Goal: Communication & Community: Share content

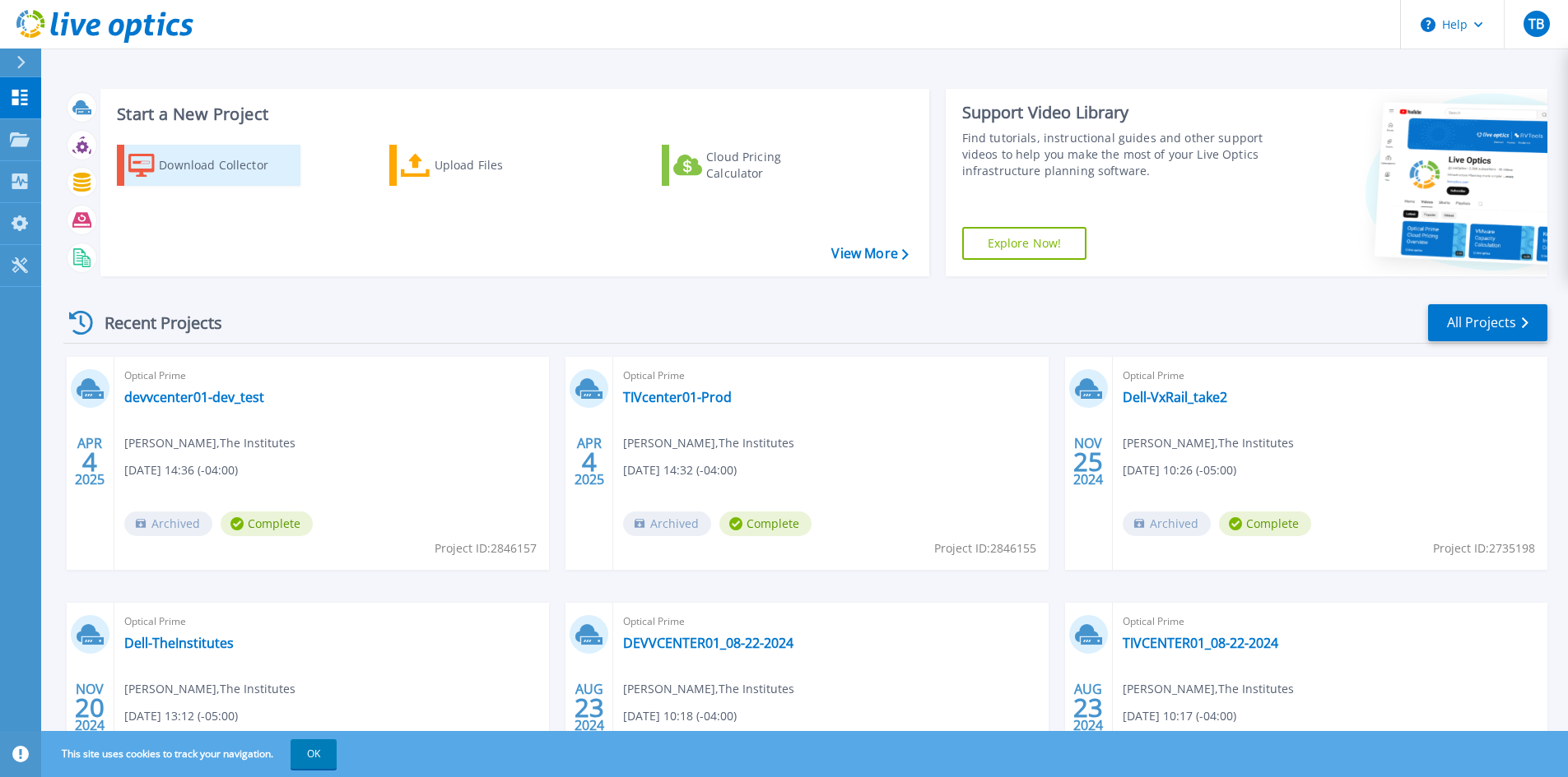
click at [216, 159] on div "Download Collector" at bounding box center [225, 165] width 132 height 33
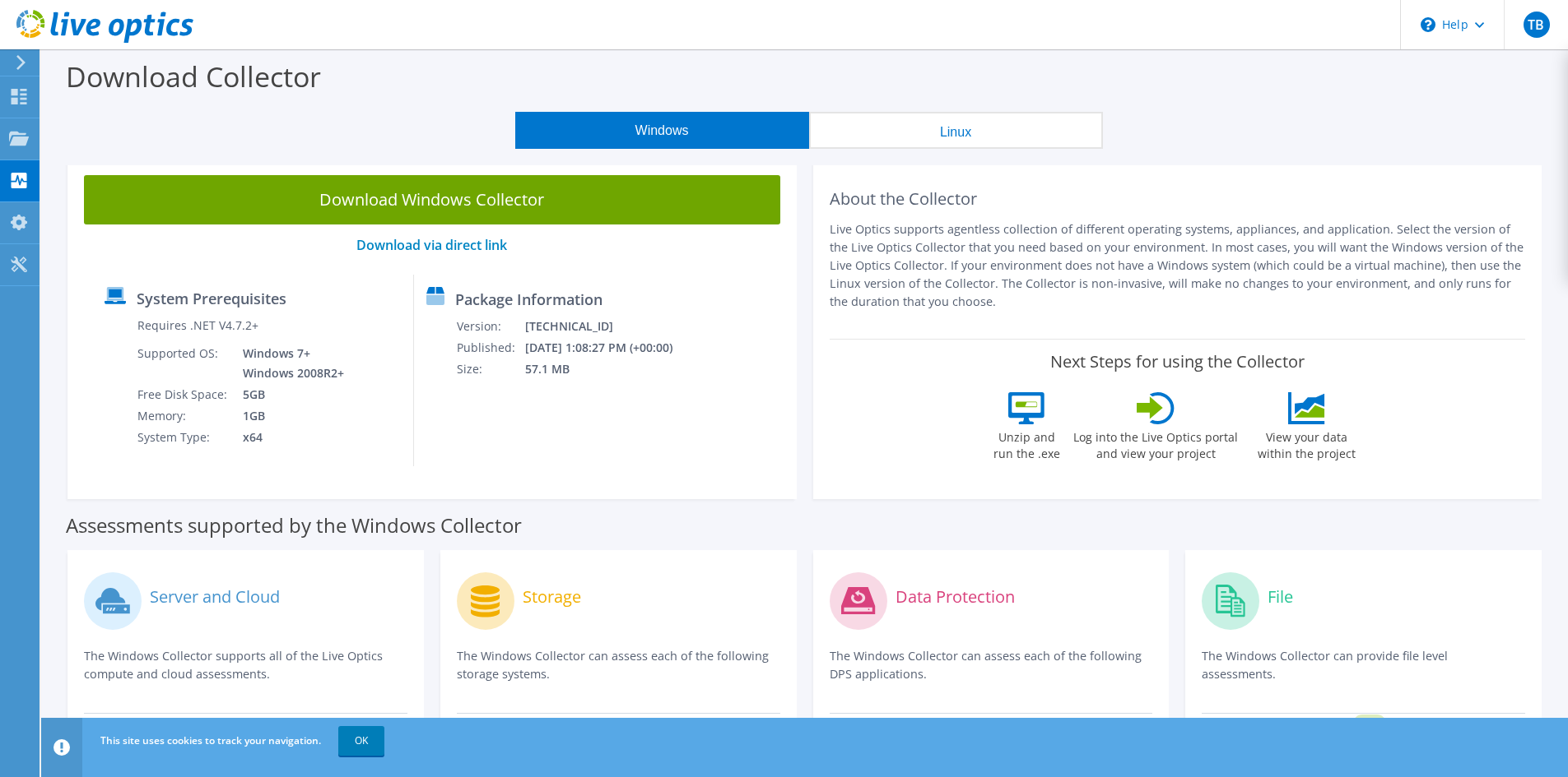
click at [443, 203] on link "Download Windows Collector" at bounding box center [432, 200] width 696 height 50
click at [375, 738] on link "OK" at bounding box center [361, 741] width 46 height 30
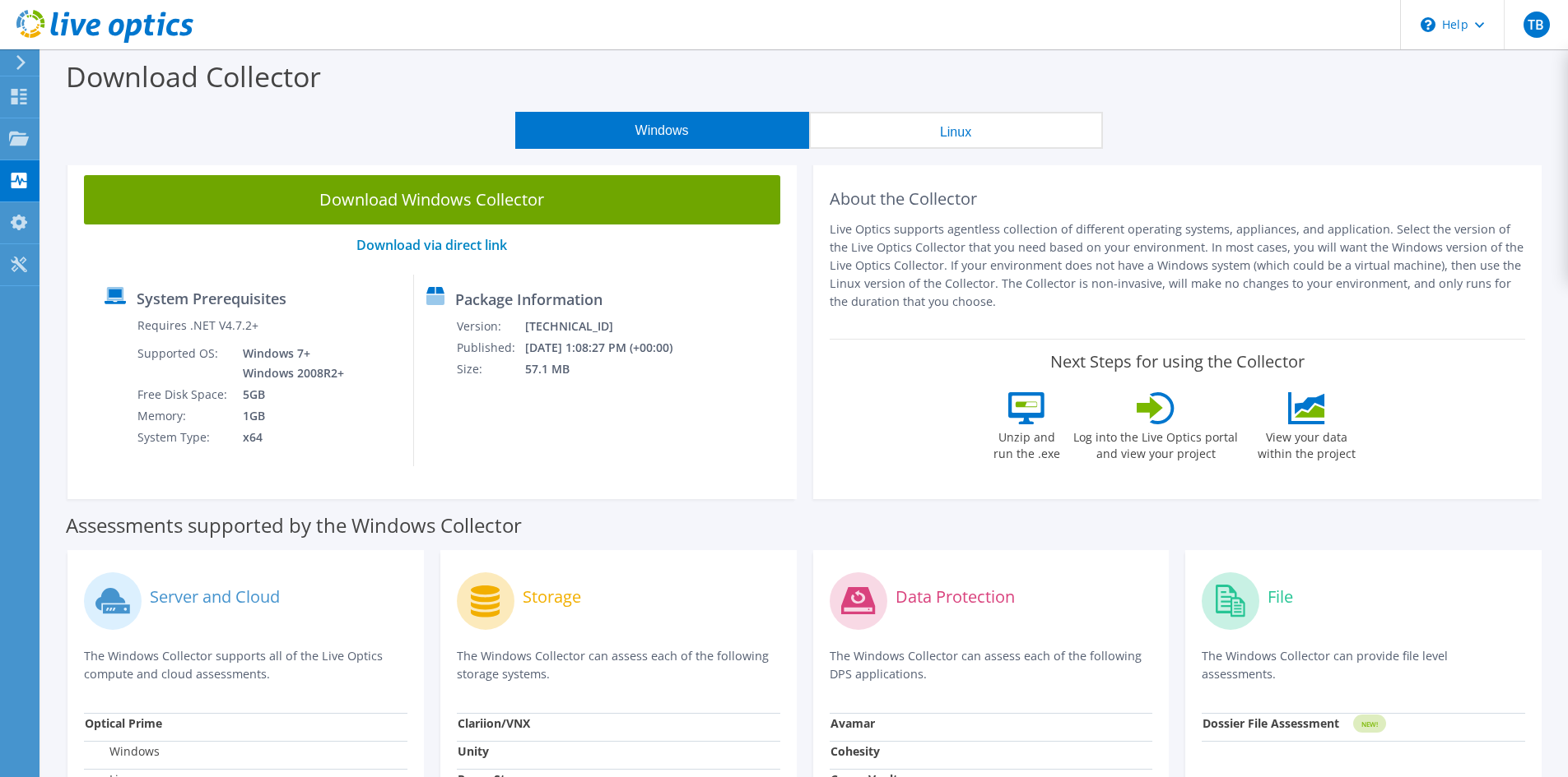
click at [24, 59] on icon at bounding box center [21, 63] width 12 height 15
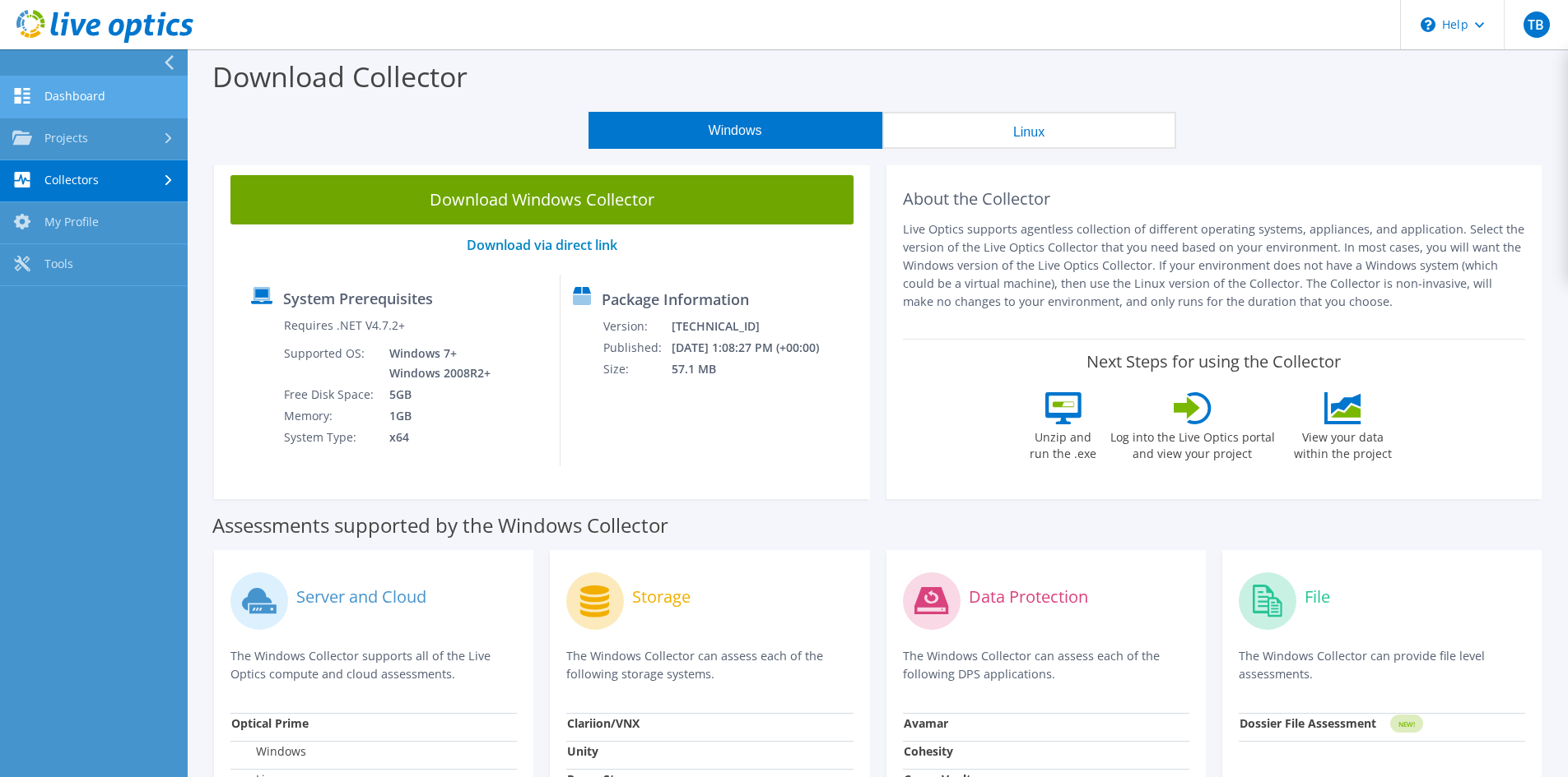
click at [75, 100] on link "Dashboard" at bounding box center [93, 97] width 188 height 42
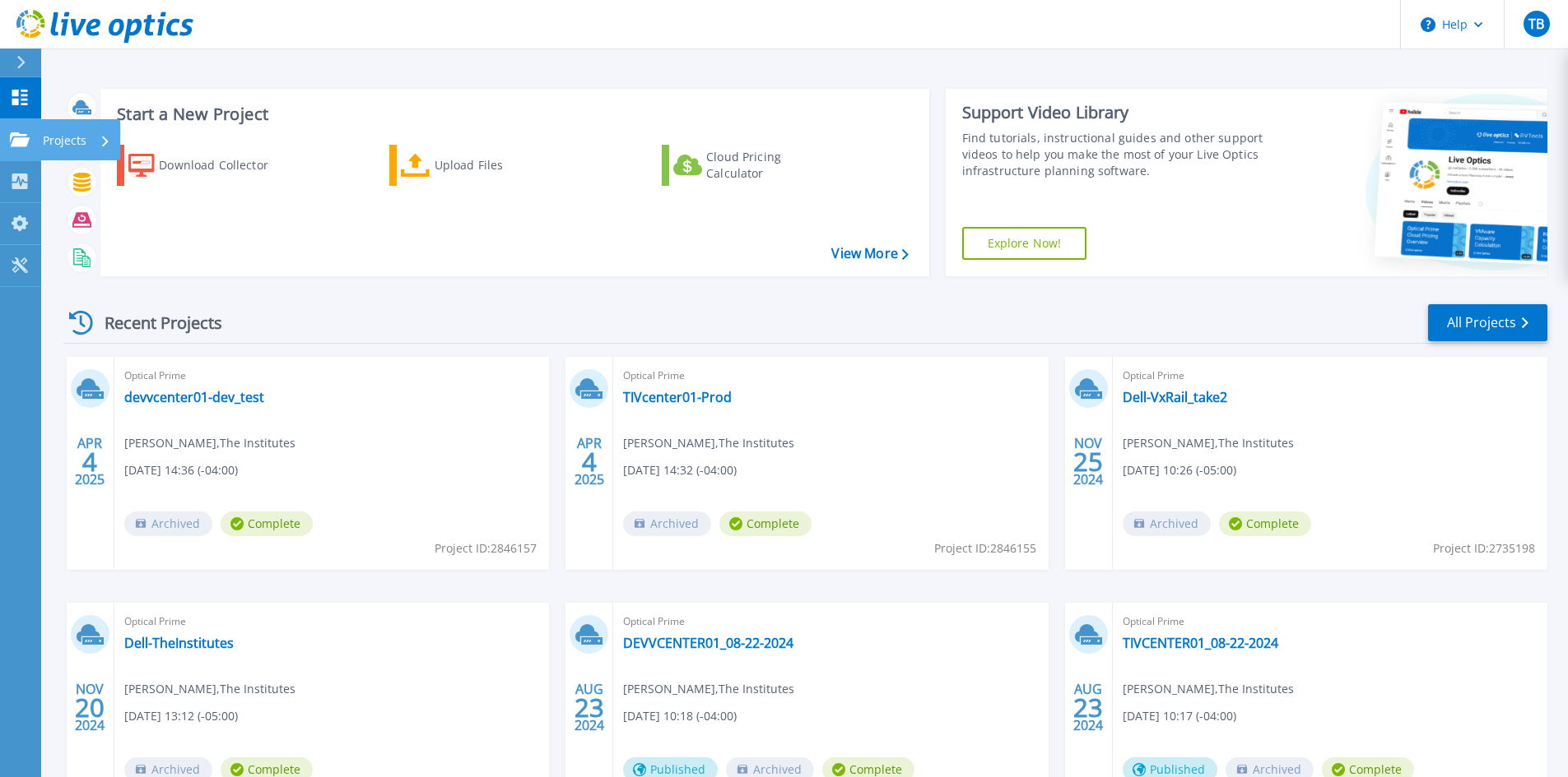
click at [62, 141] on p "Projects" at bounding box center [65, 140] width 44 height 43
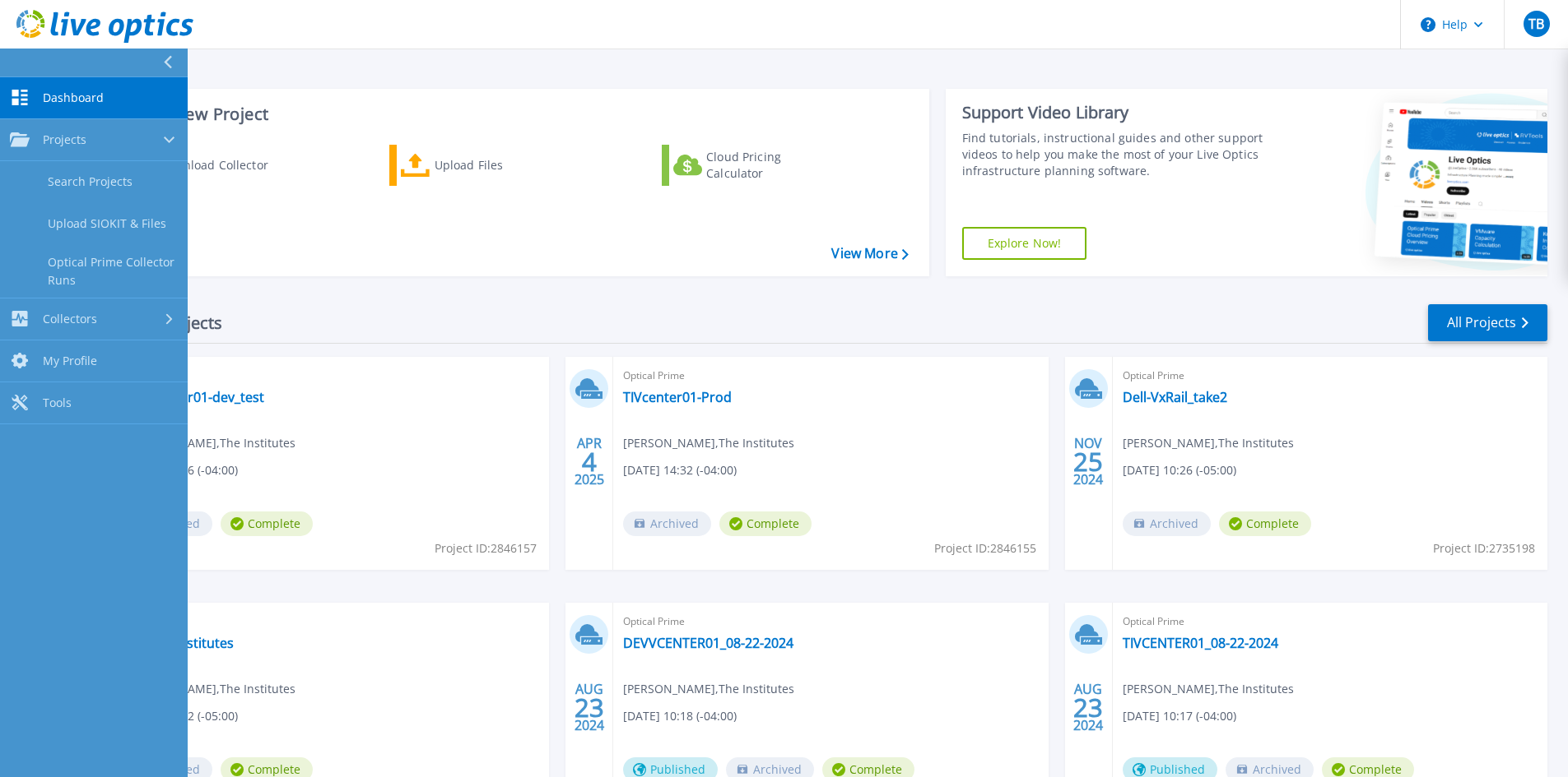
click at [811, 239] on div "Download Collector Upload Files Cloud Pricing Calculator" at bounding box center [512, 199] width 817 height 136
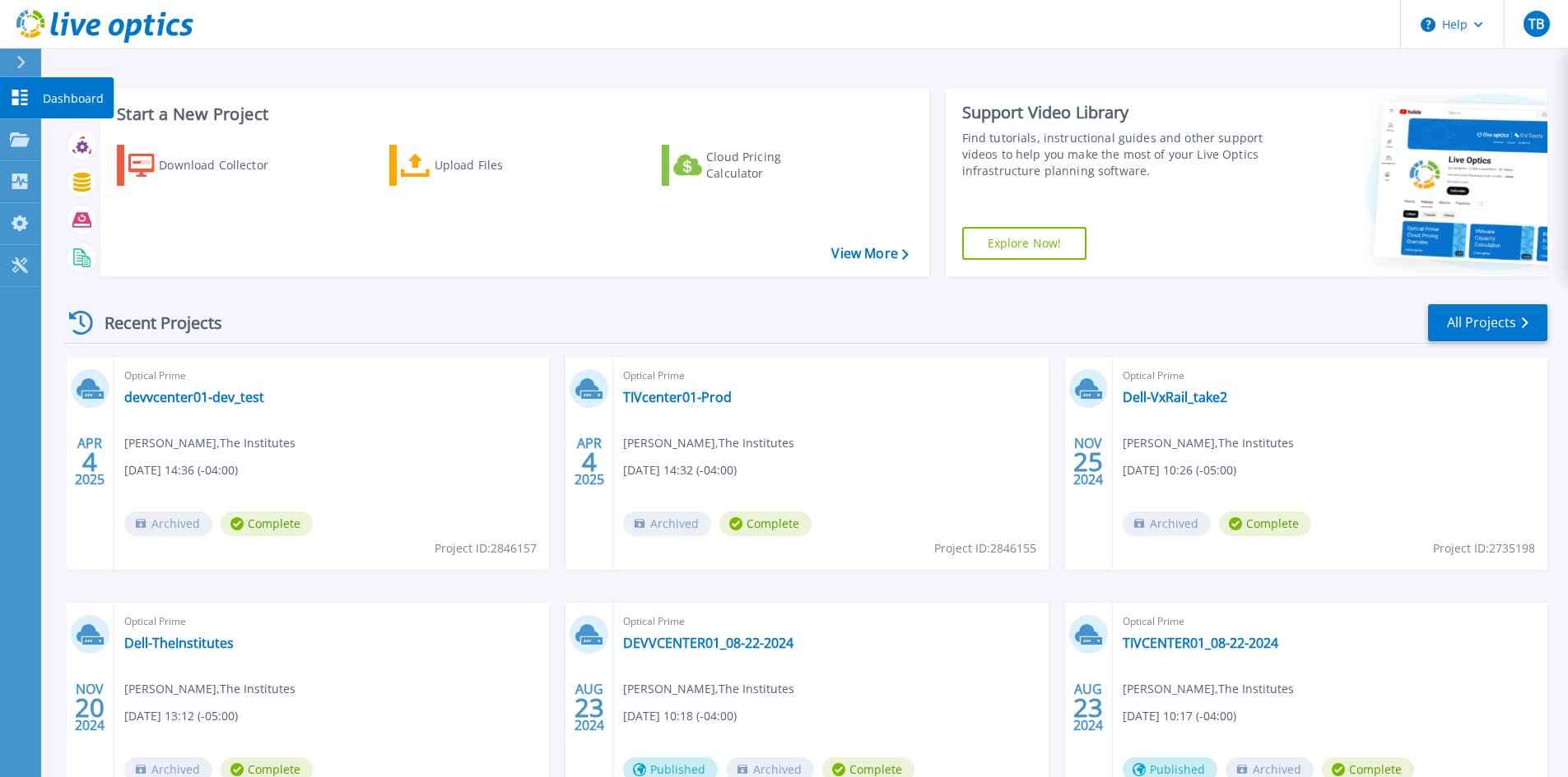
click at [55, 105] on p "Dashboard" at bounding box center [73, 98] width 61 height 43
click at [72, 98] on p "Dashboard" at bounding box center [73, 98] width 61 height 43
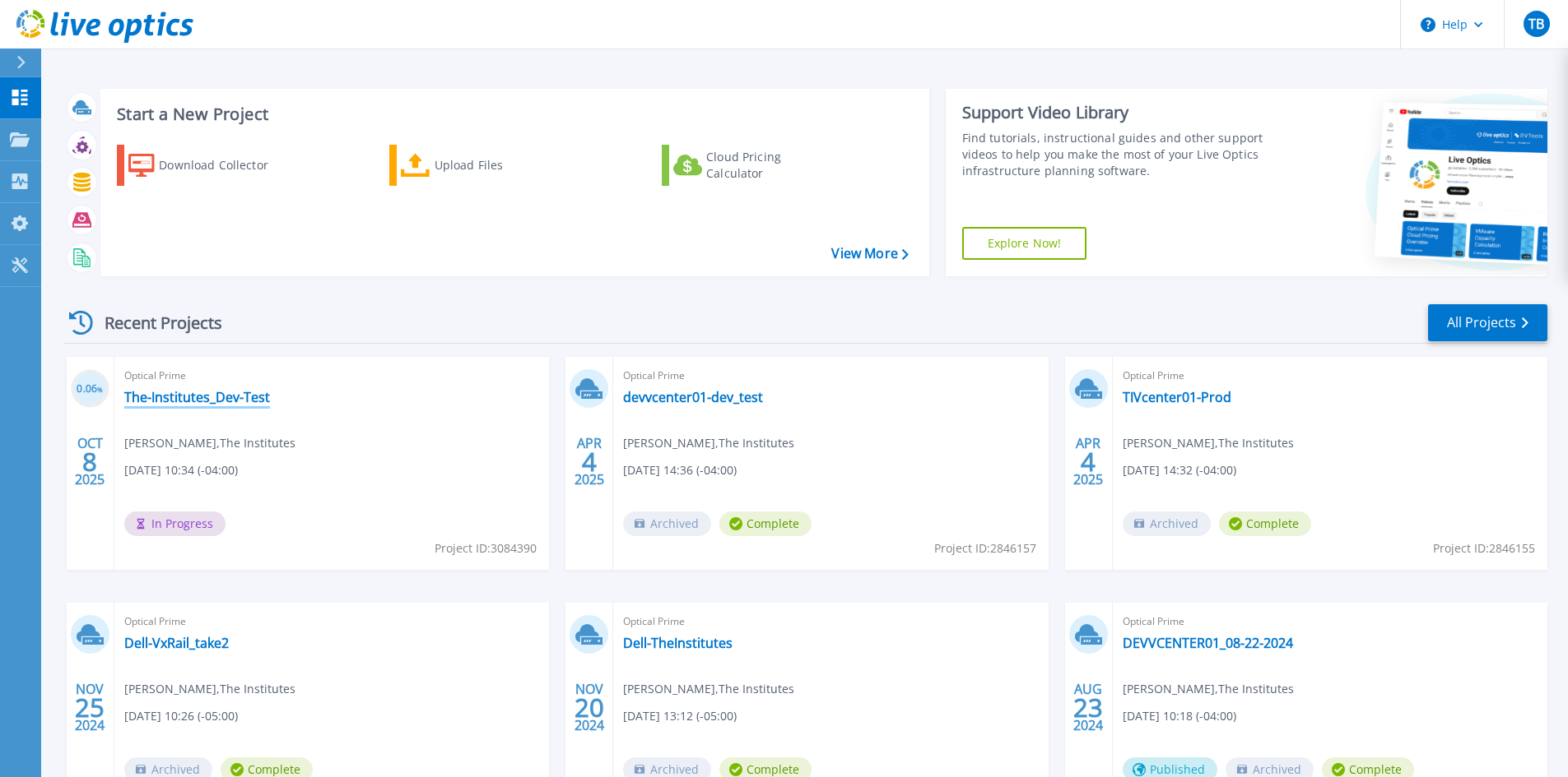
click at [208, 391] on link "The-Institutes_Dev-Test" at bounding box center [196, 397] width 146 height 16
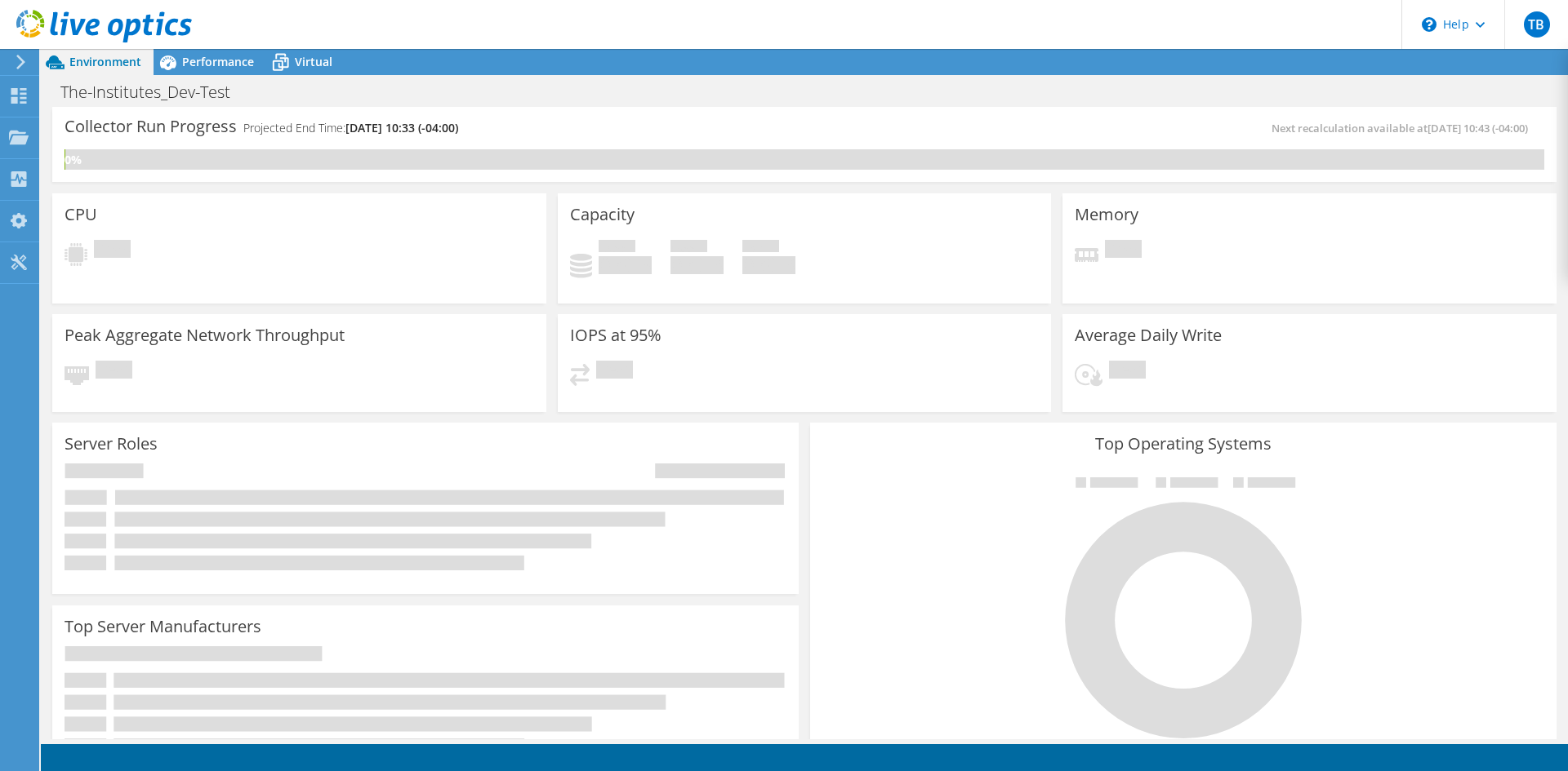
click at [98, 55] on span "Environment" at bounding box center [105, 61] width 72 height 15
click at [75, 94] on div "Dashboard" at bounding box center [77, 96] width 77 height 41
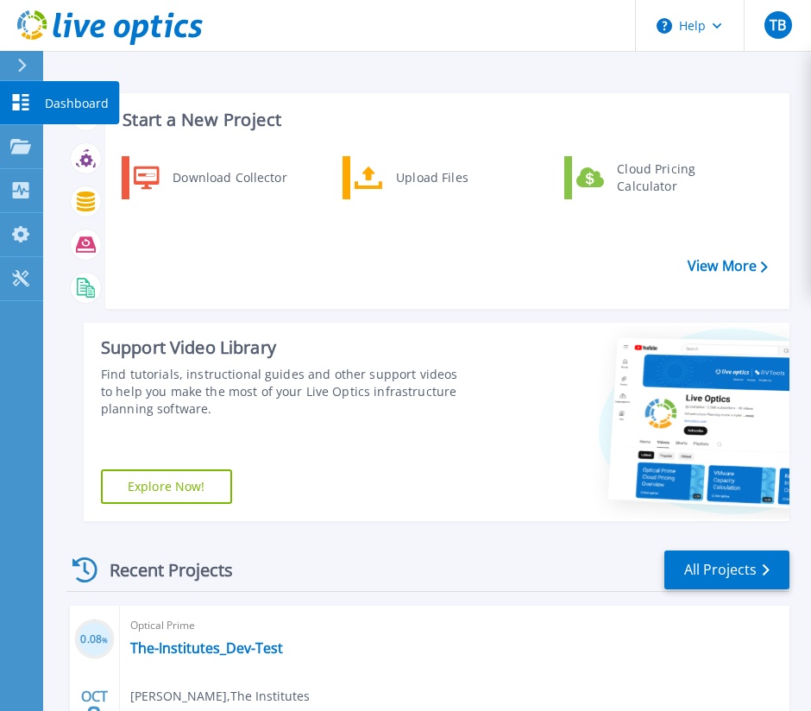
click at [68, 100] on p "Dashboard" at bounding box center [77, 103] width 64 height 45
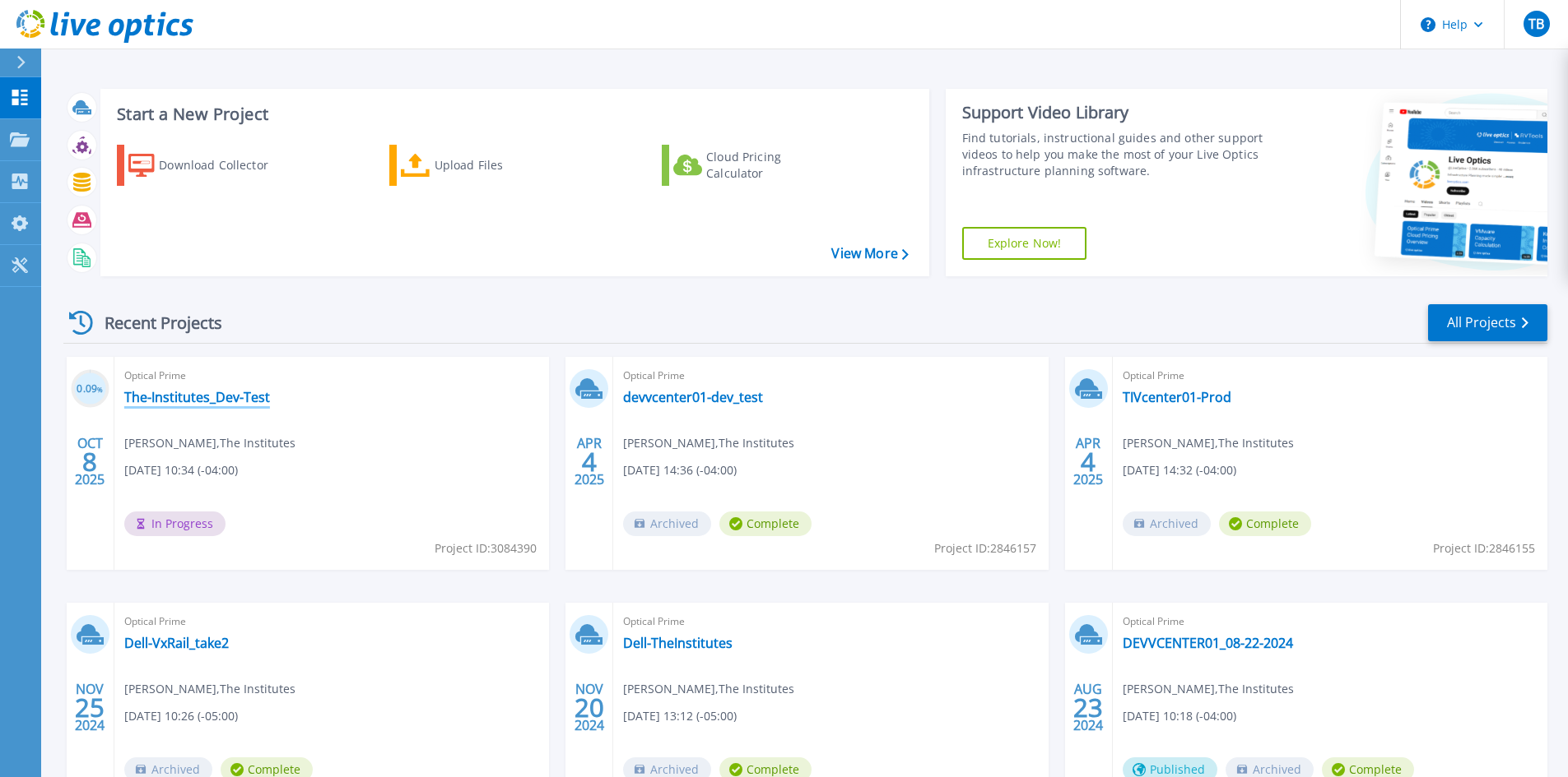
click at [183, 391] on link "The-Institutes_Dev-Test" at bounding box center [196, 397] width 146 height 16
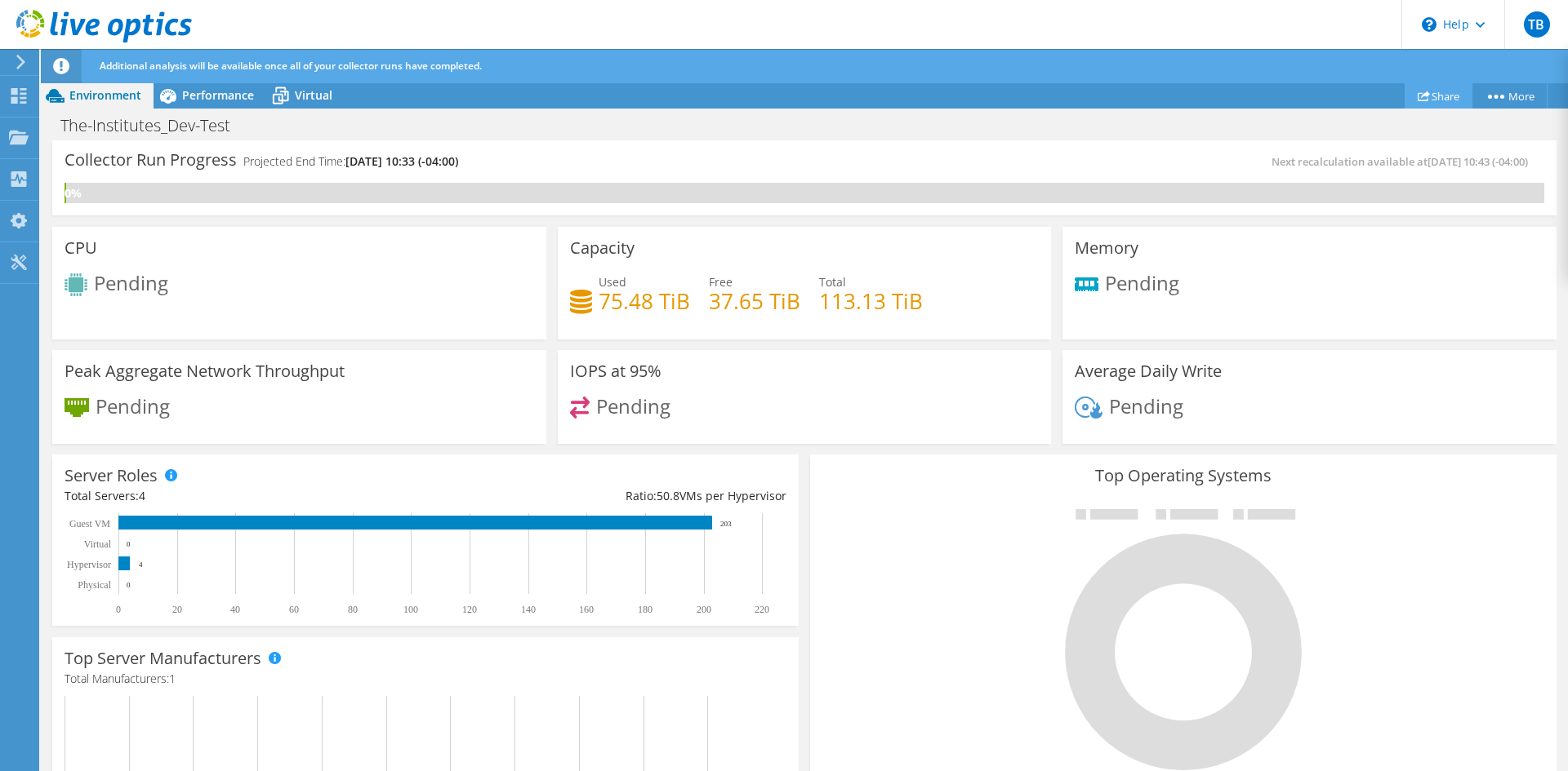
click at [1428, 96] on link "Share" at bounding box center [1438, 96] width 68 height 26
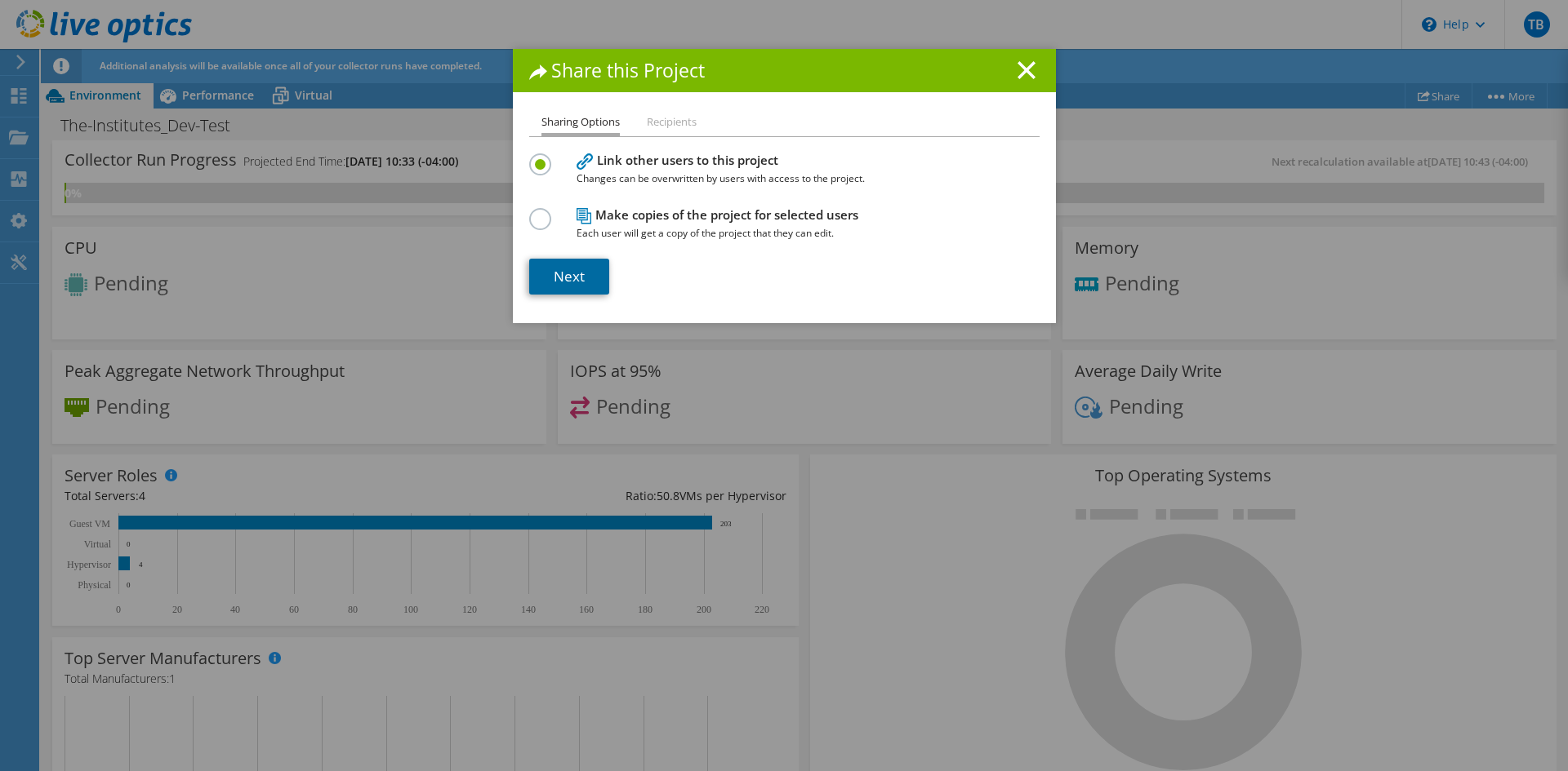
click at [574, 283] on link "Next" at bounding box center [569, 277] width 80 height 36
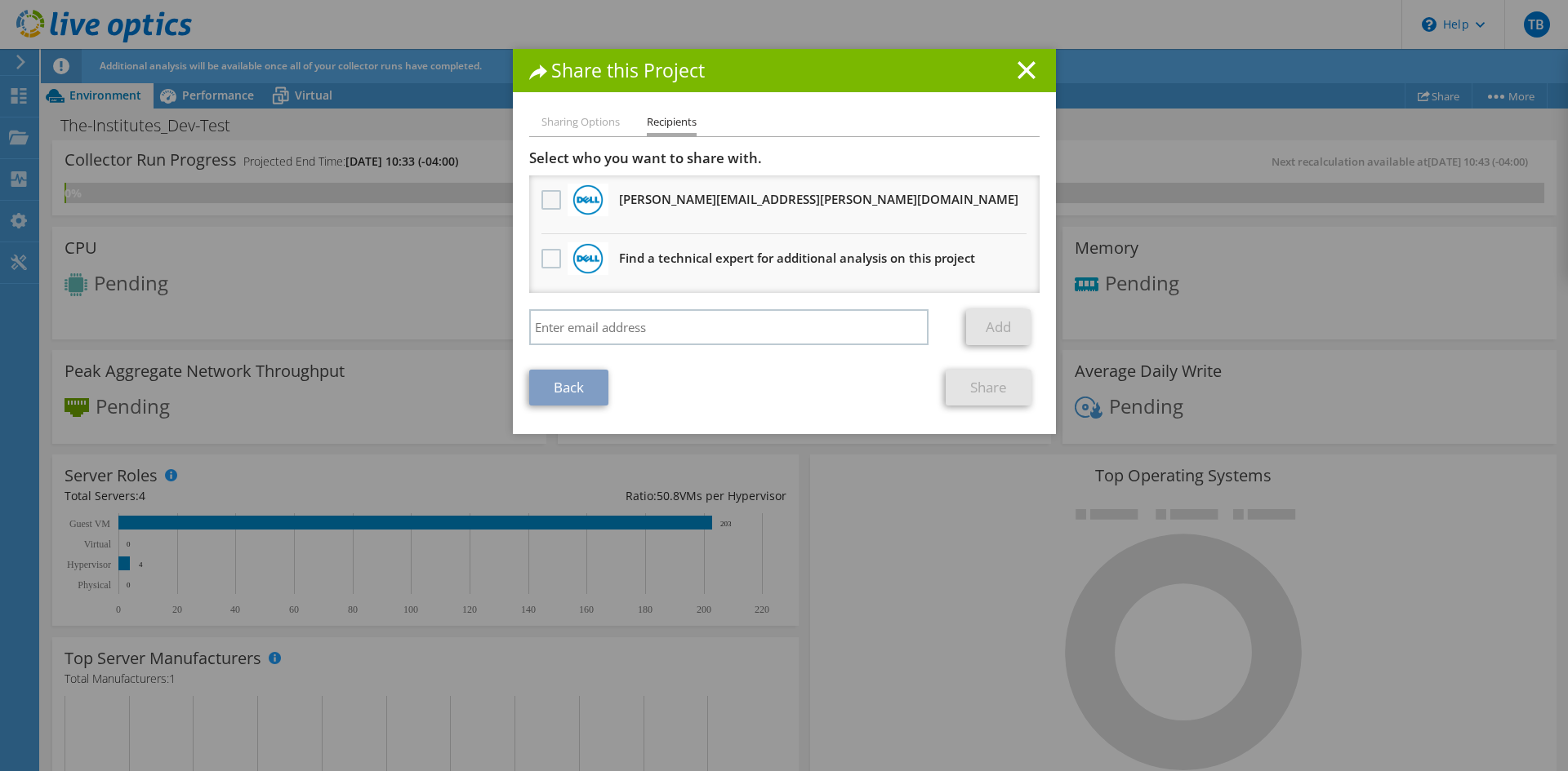
click at [546, 202] on label at bounding box center [553, 200] width 24 height 20
click at [0, 0] on input "checkbox" at bounding box center [0, 0] width 0 height 0
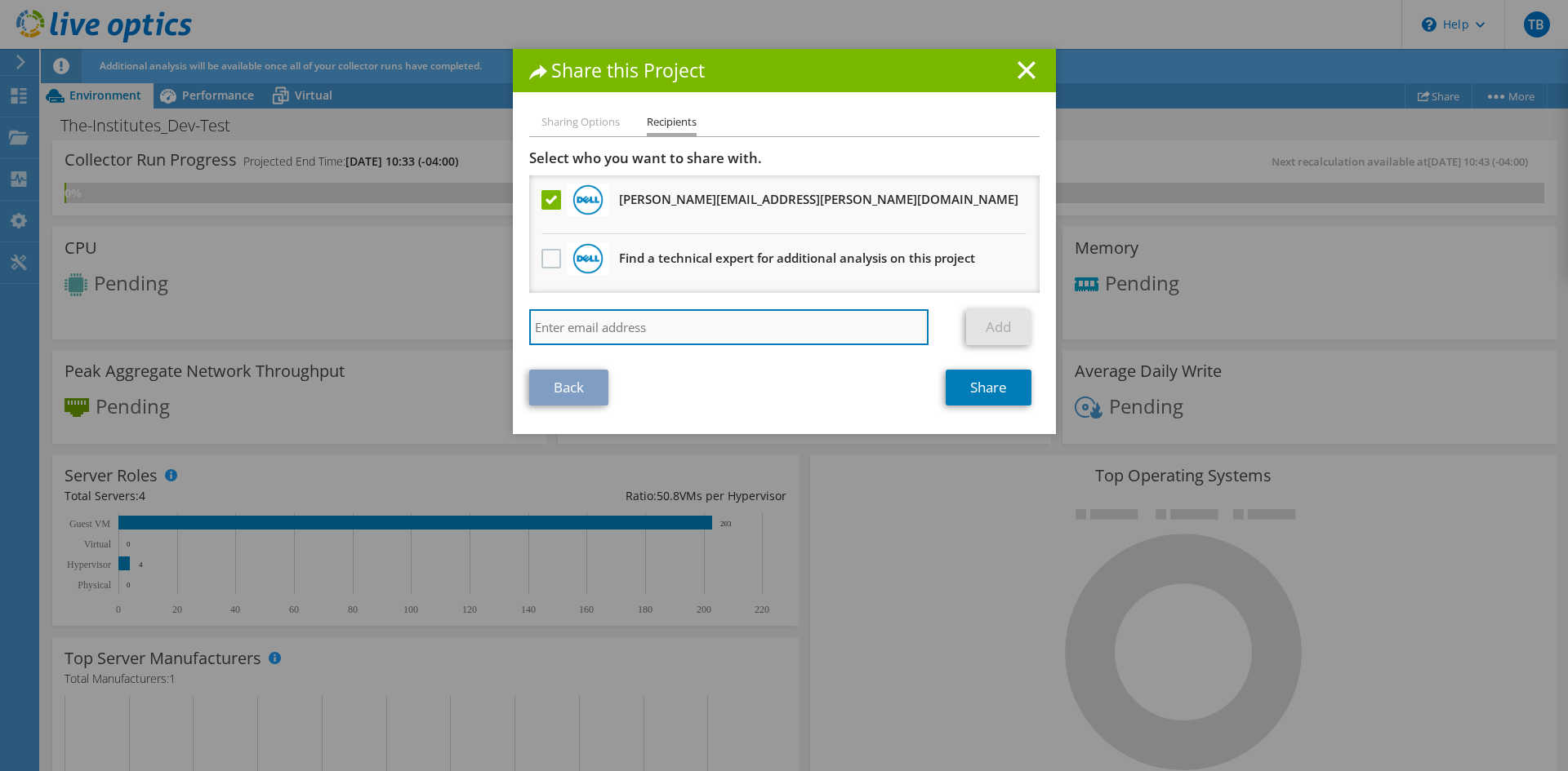
click at [668, 319] on input "search" at bounding box center [729, 327] width 400 height 36
type input "mayer@theinstitutes.org"
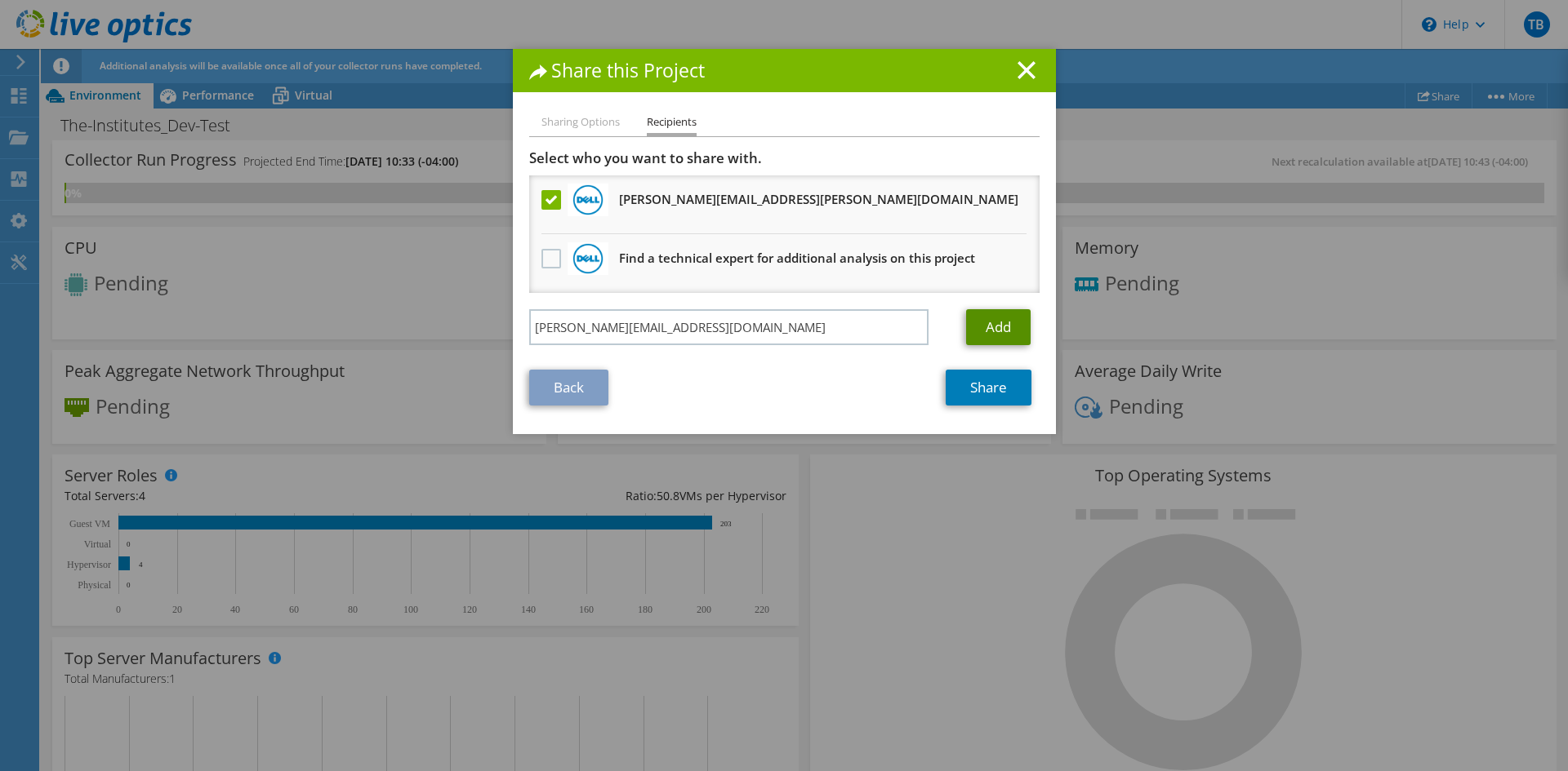
click at [1001, 323] on link "Add" at bounding box center [998, 327] width 64 height 36
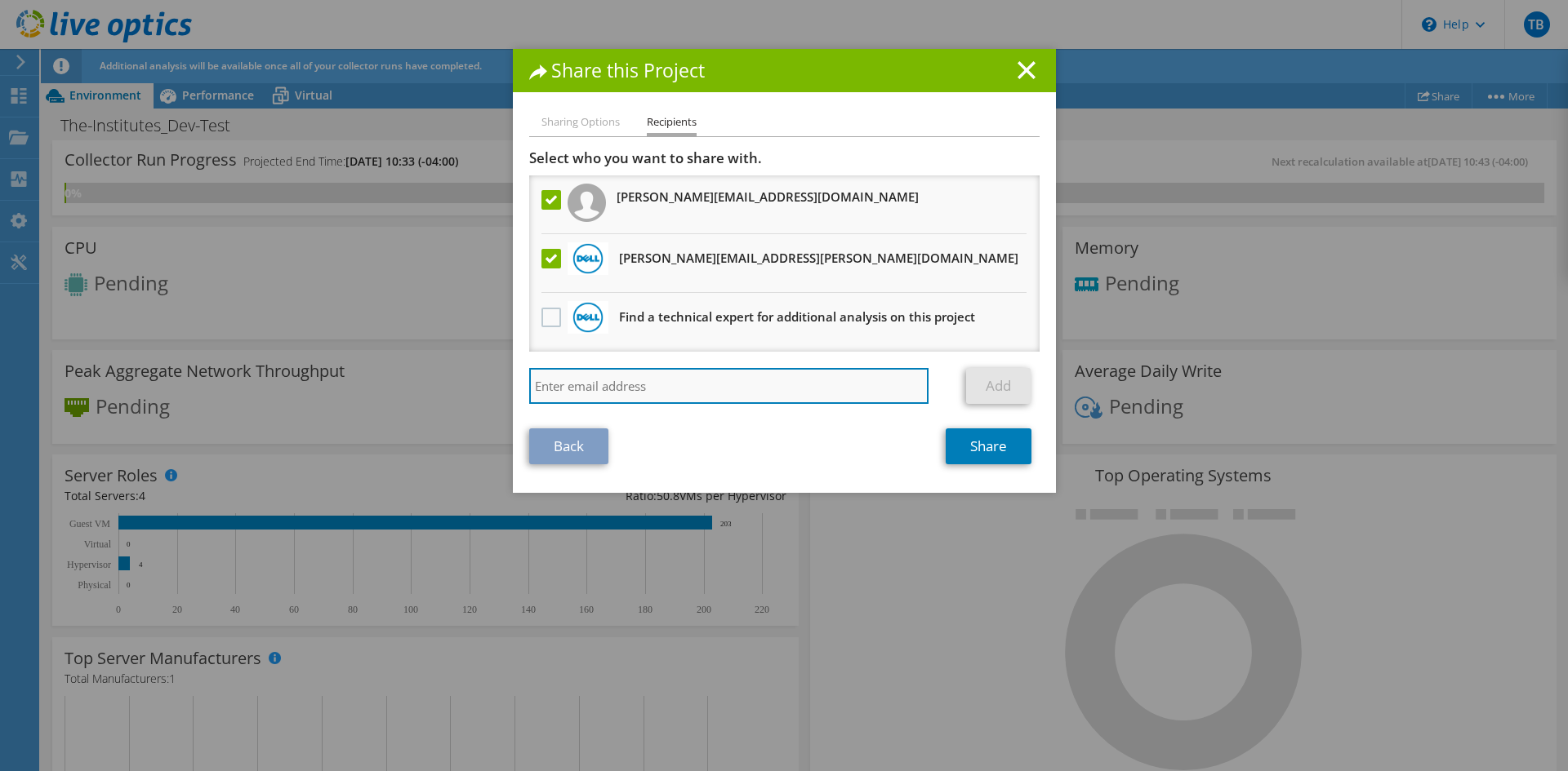
click at [587, 393] on input "search" at bounding box center [729, 386] width 400 height 36
type input "hubler@theinstitutes.org"
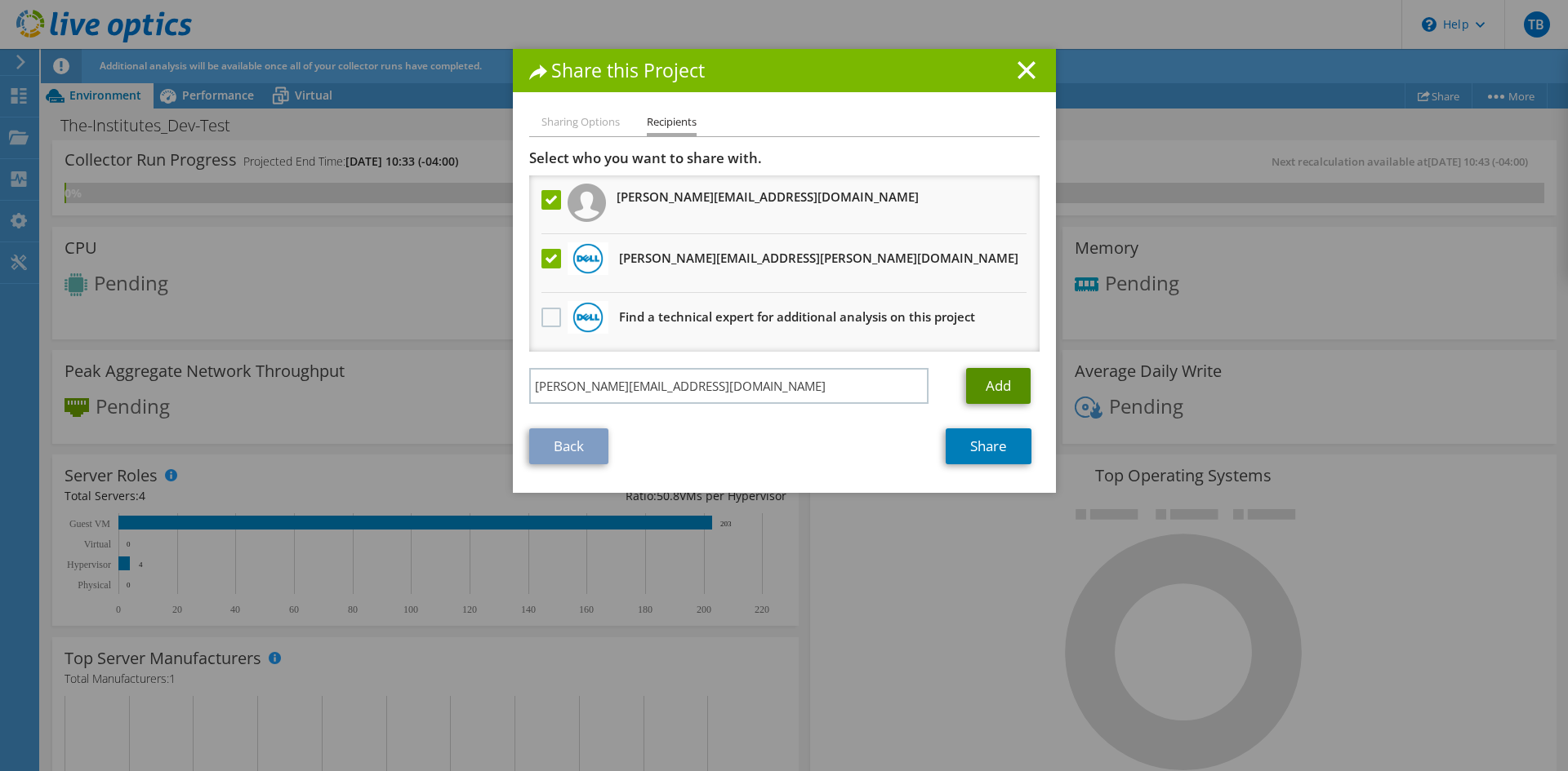
click at [1005, 384] on link "Add" at bounding box center [998, 386] width 64 height 36
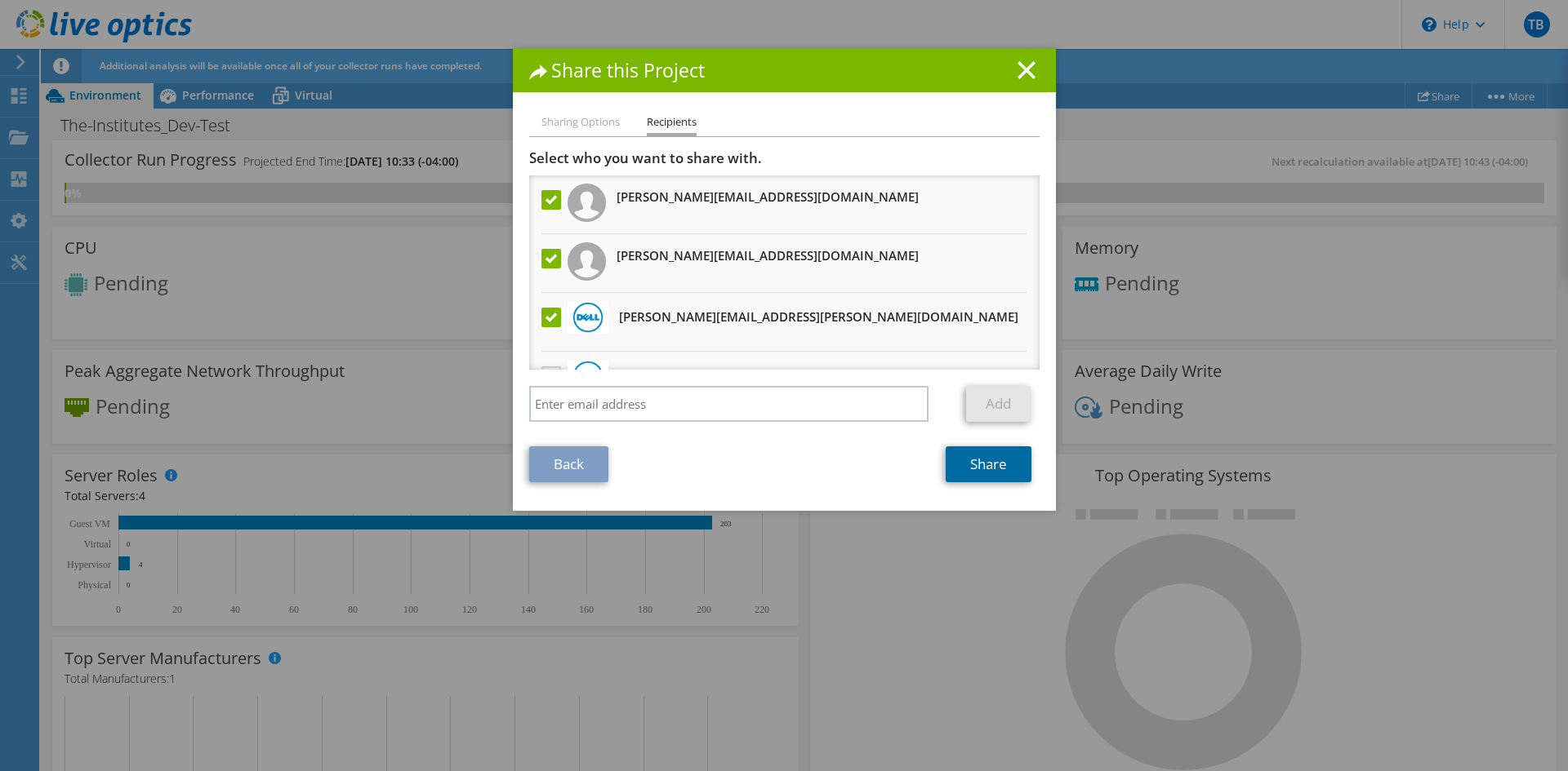
click at [995, 467] on link "Share" at bounding box center [988, 464] width 86 height 36
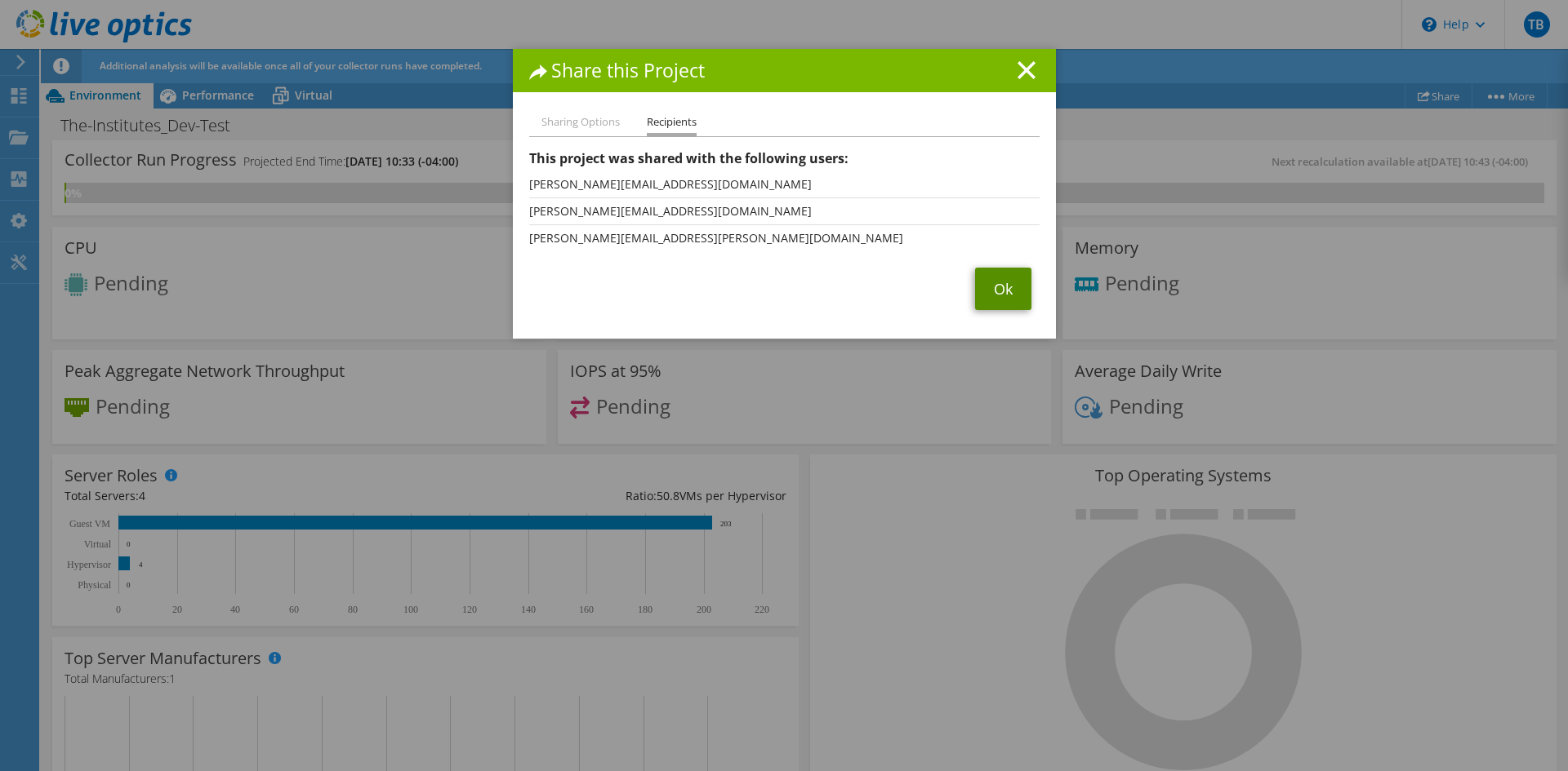
click at [991, 287] on link "Ok" at bounding box center [1003, 289] width 57 height 43
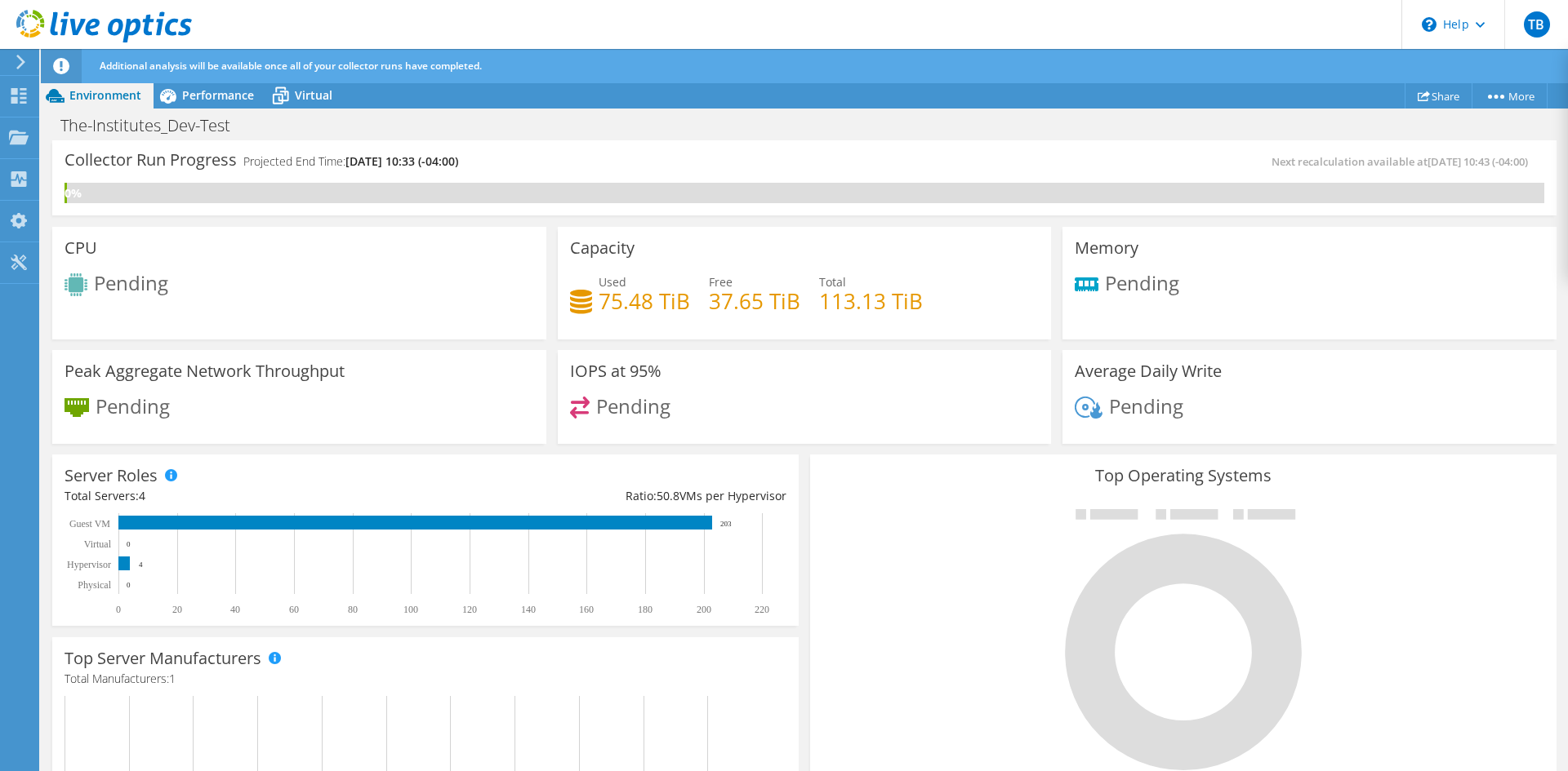
scroll to position [326, 0]
click at [74, 93] on div "Dashboard" at bounding box center [77, 96] width 77 height 41
